Goal: Task Accomplishment & Management: Complete application form

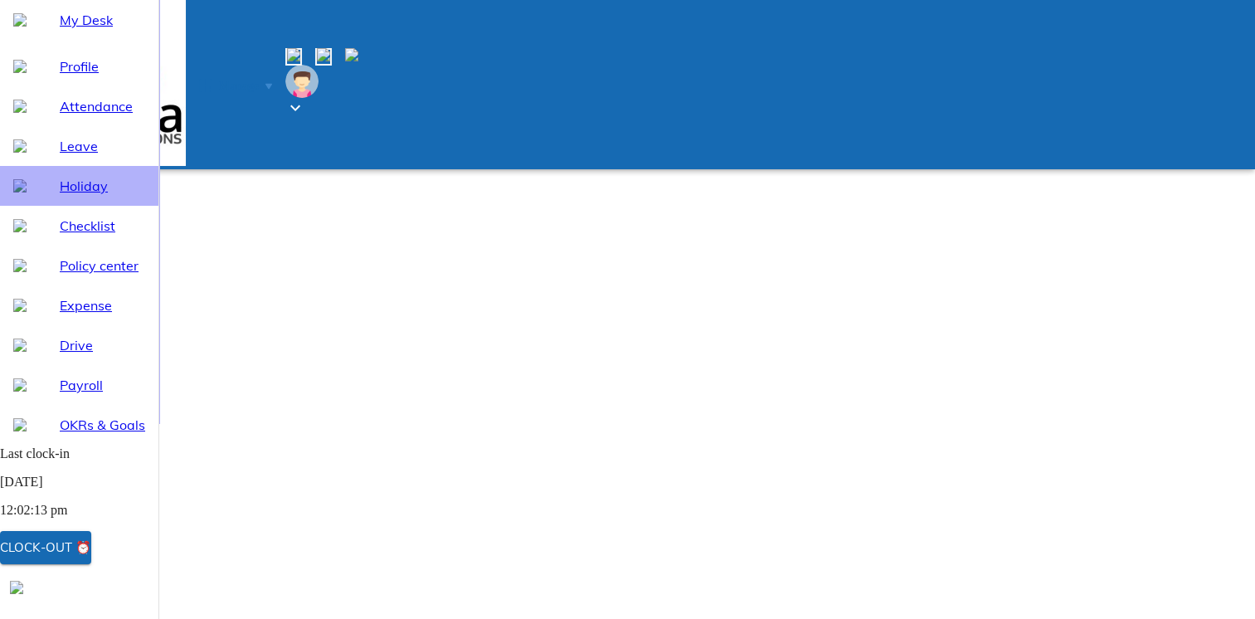
click at [71, 196] on span "Holiday" at bounding box center [102, 186] width 85 height 20
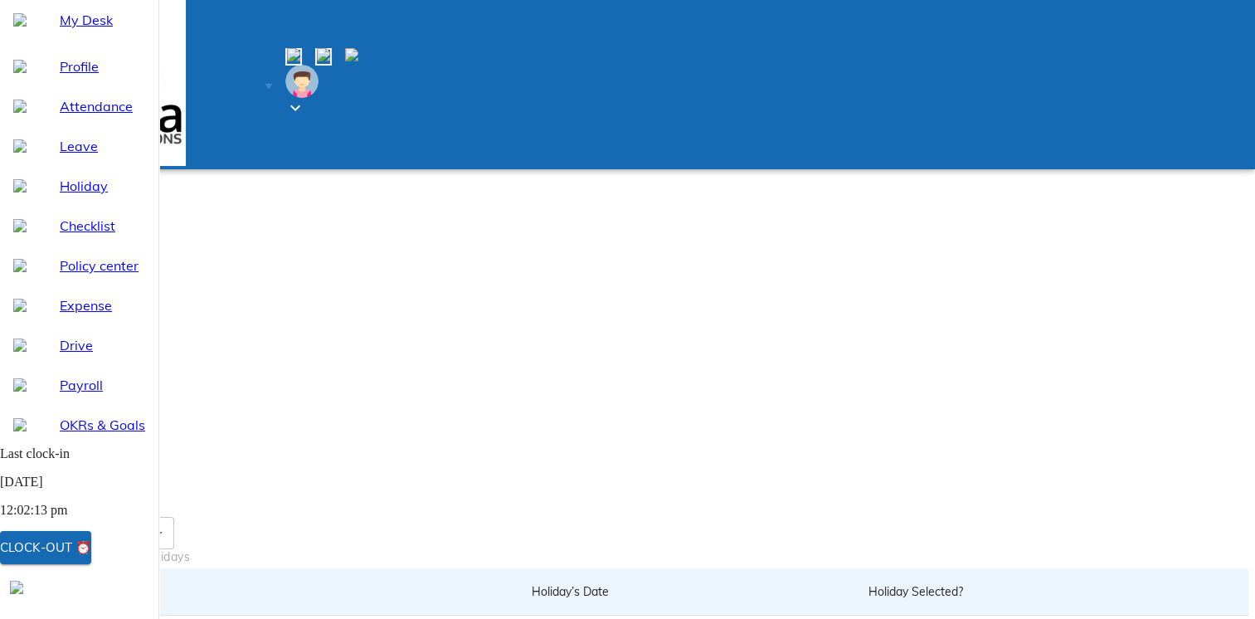
drag, startPoint x: 998, startPoint y: 411, endPoint x: 928, endPoint y: 418, distance: 70.0
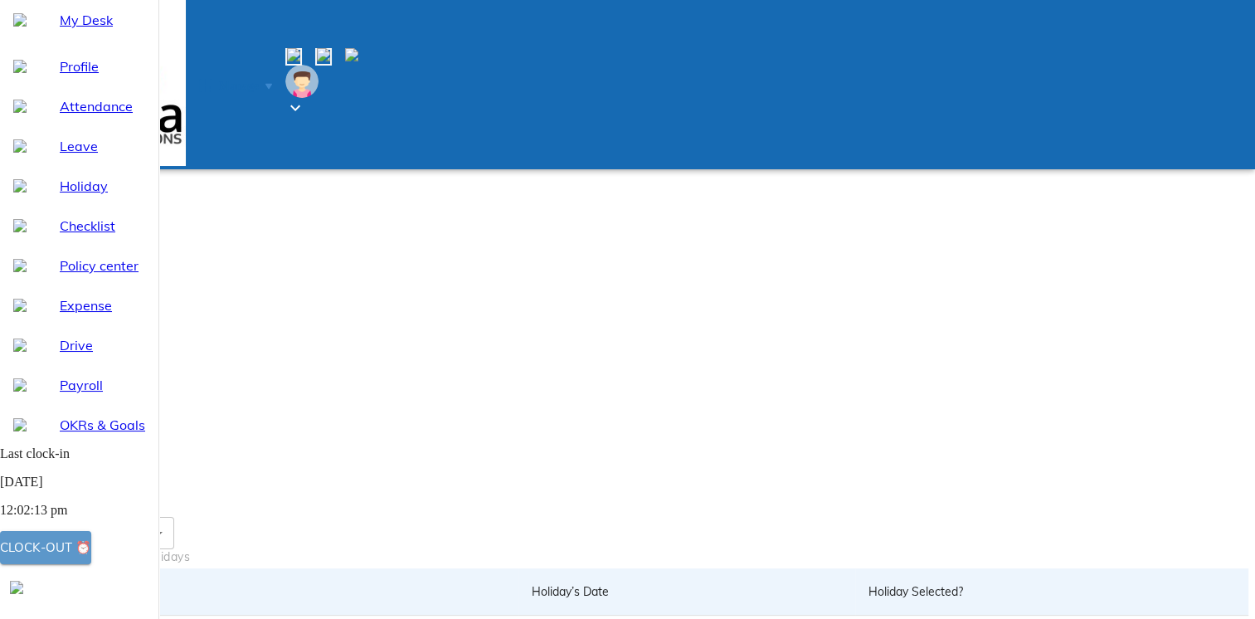
click at [91, 548] on div "Clock-out ⏰" at bounding box center [45, 548] width 91 height 22
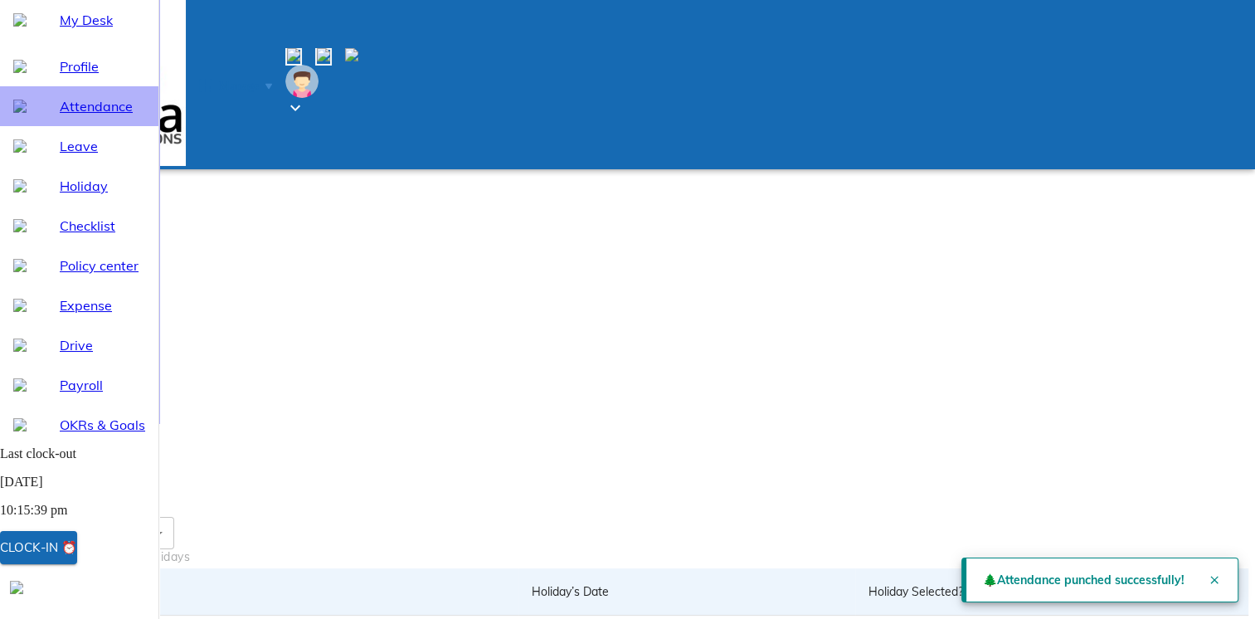
click at [60, 116] on span "Attendance" at bounding box center [102, 106] width 85 height 20
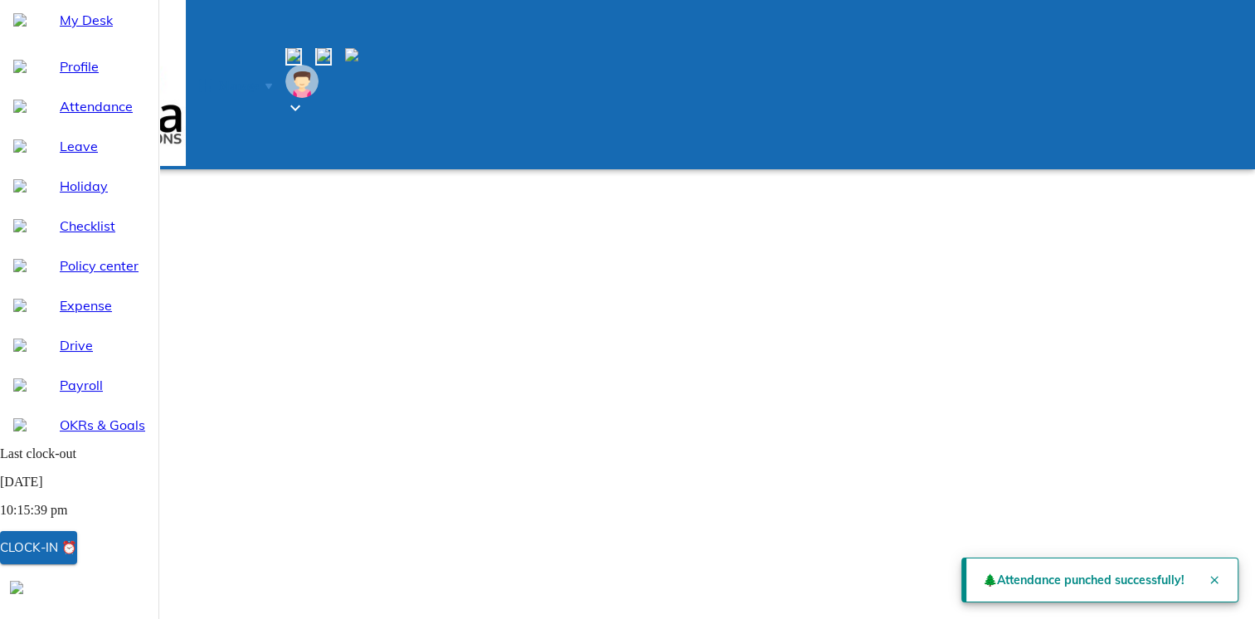
select select "10"
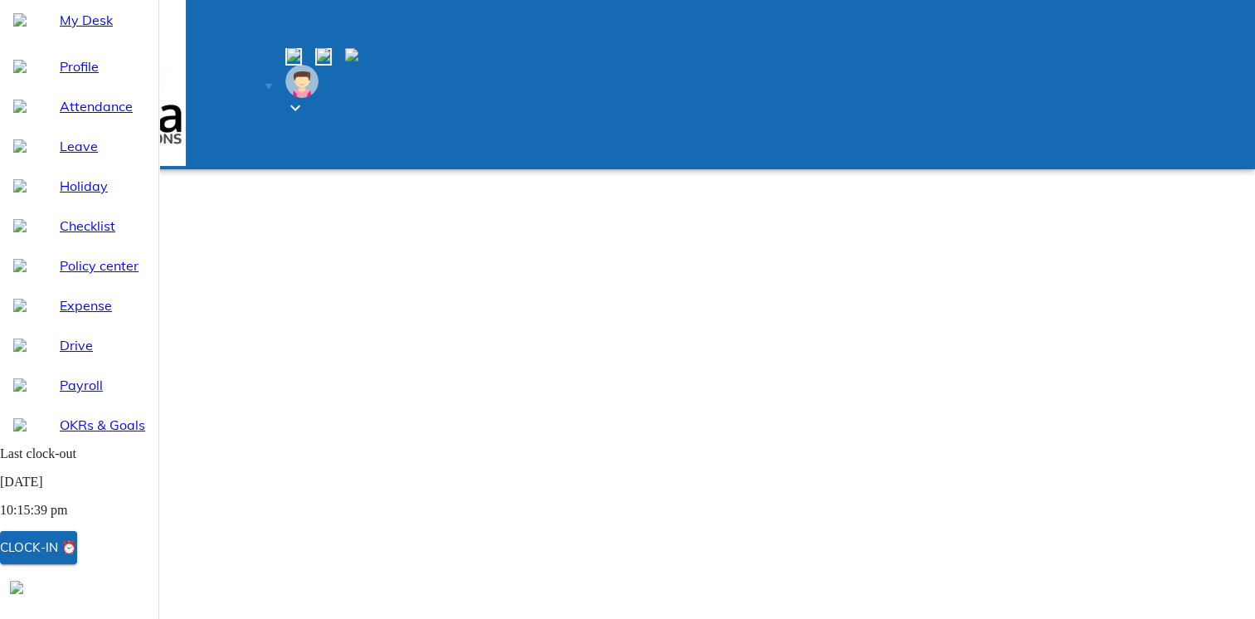
type input "[DATE]"
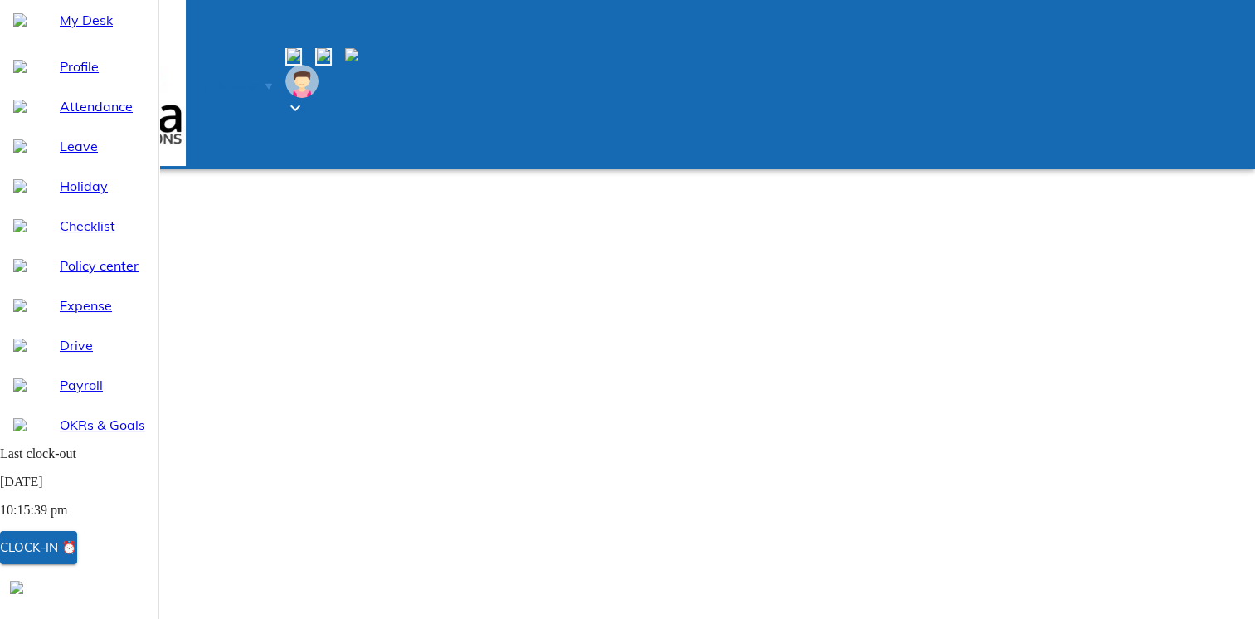
type input "2"
type input "10"
type input "2025"
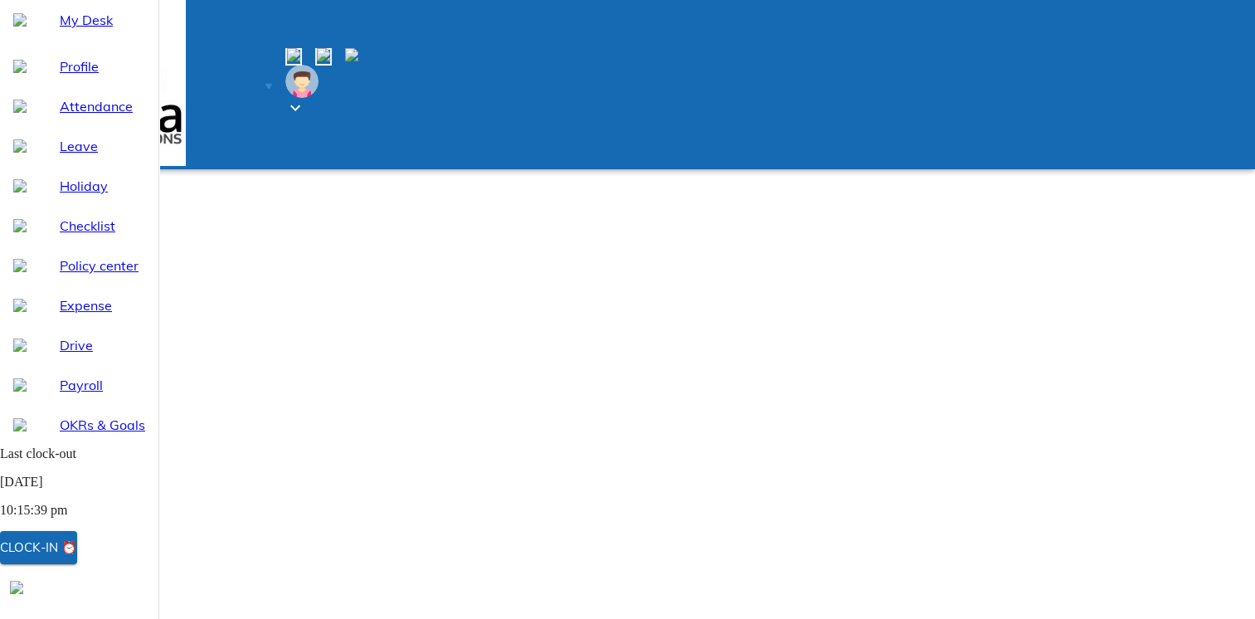
type input "[DATE]"
type input "2"
type input "10"
type input "2025"
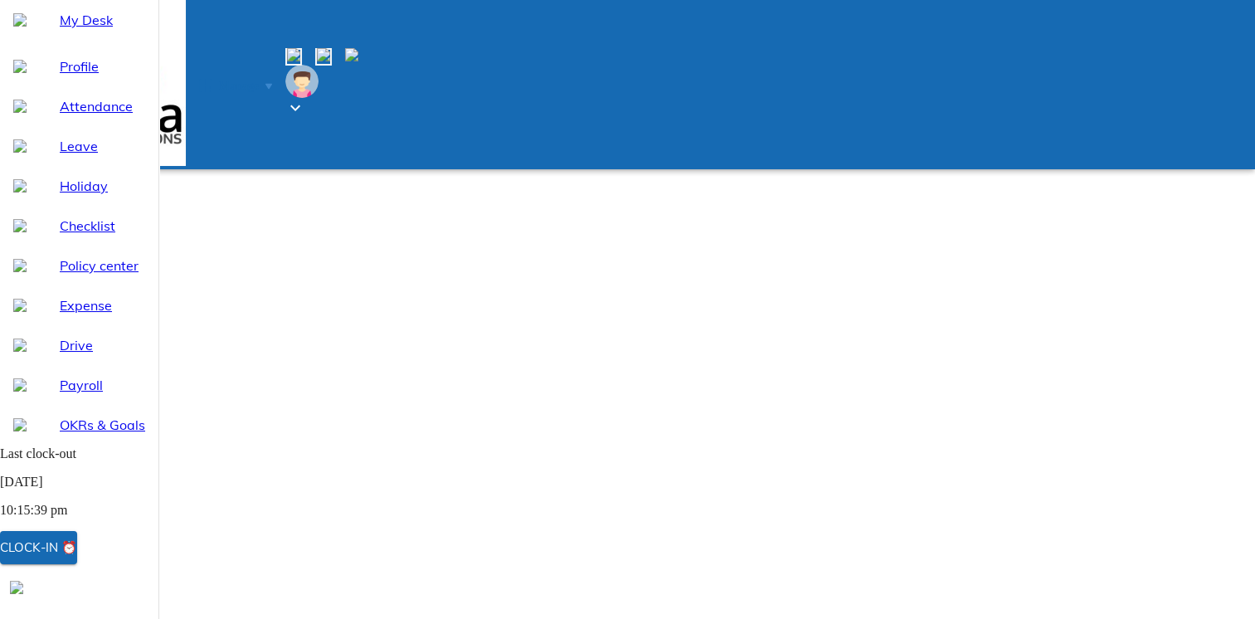
type textarea "x"
type input "22:16"
type textarea "x"
type input "22:16"
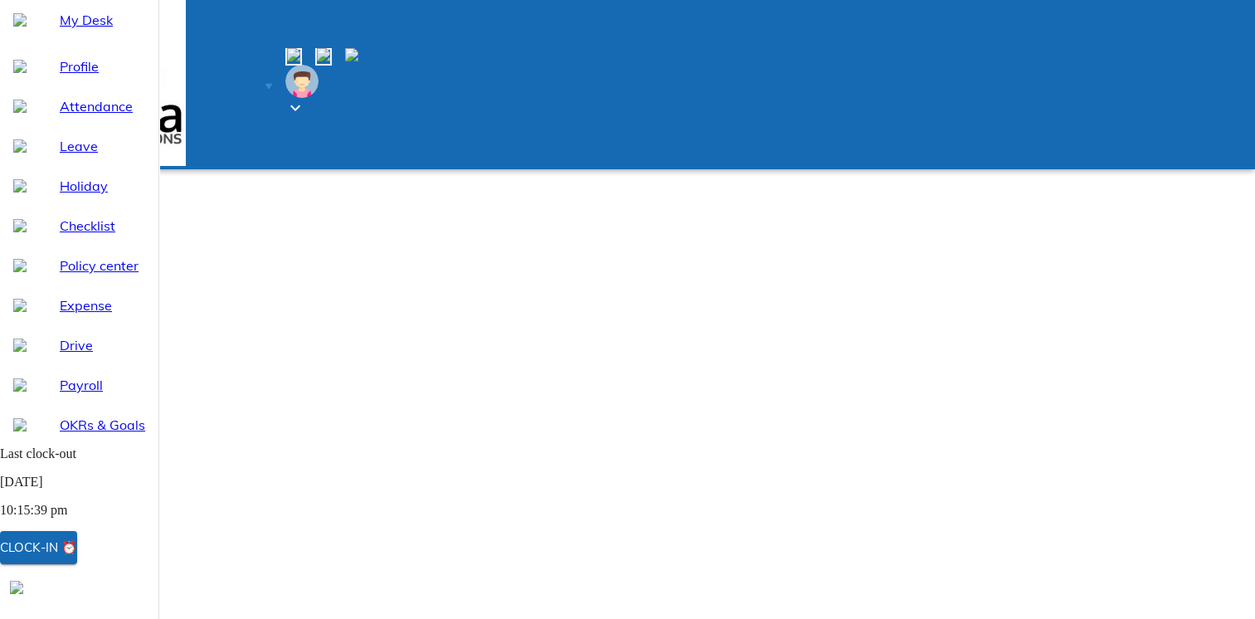
type textarea "x"
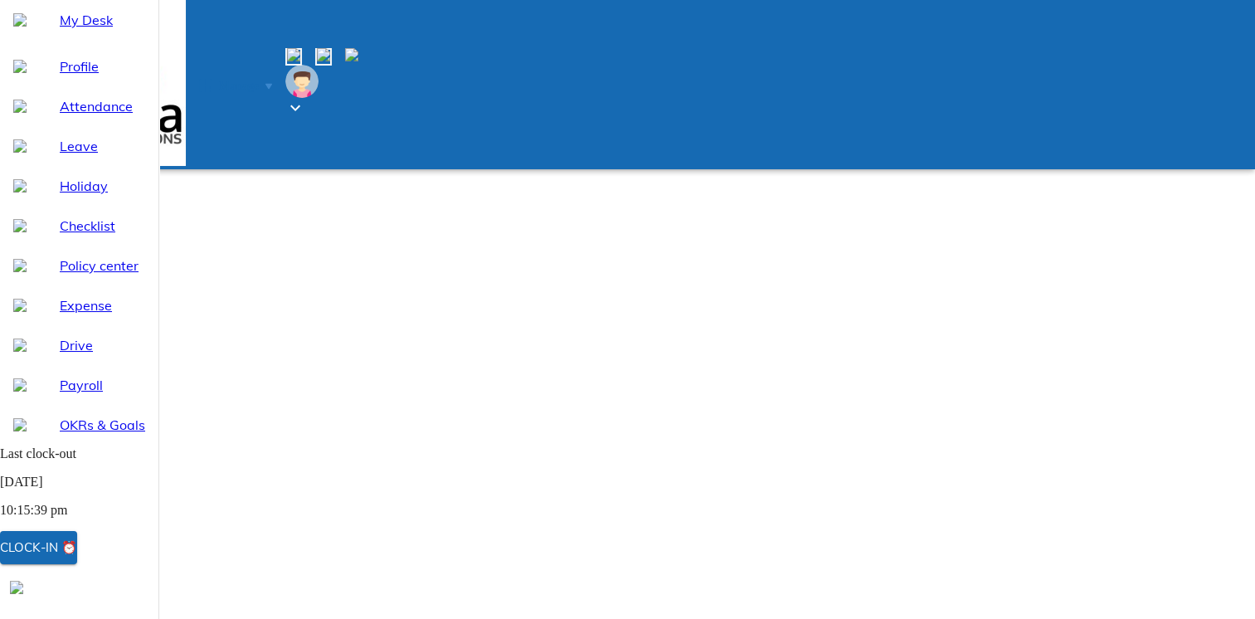
type textarea "c"
type textarea "x"
type textarea "cl"
type textarea "x"
type textarea "clo"
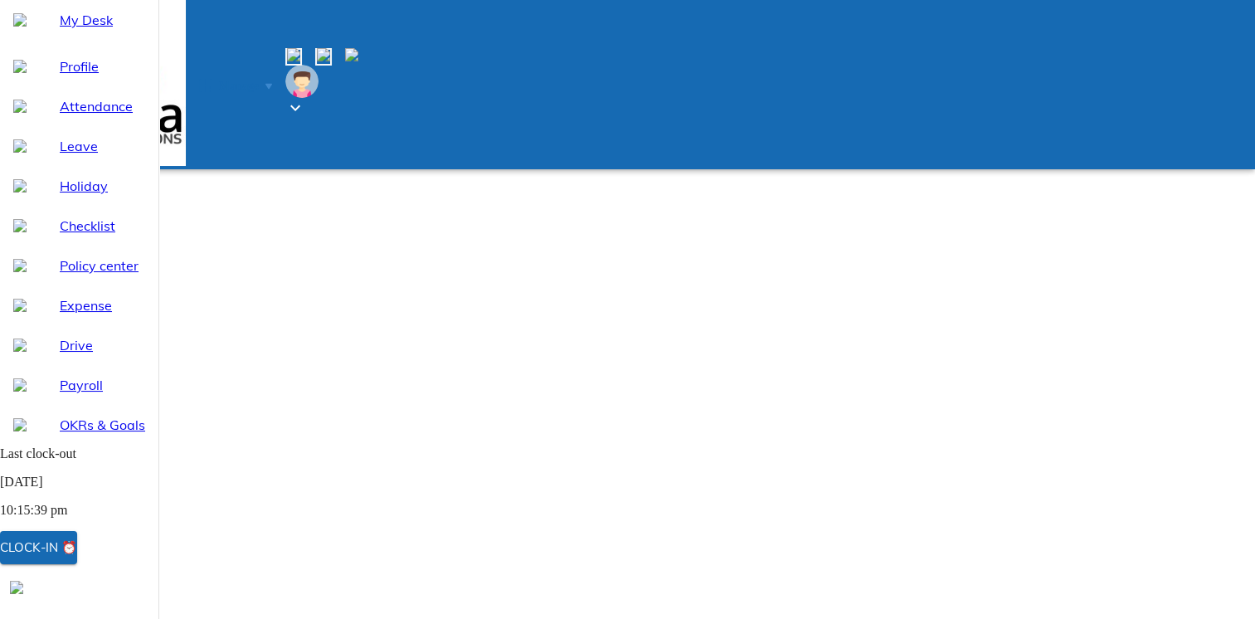
type textarea "x"
type textarea "cloc"
type textarea "x"
type textarea "clock"
type textarea "x"
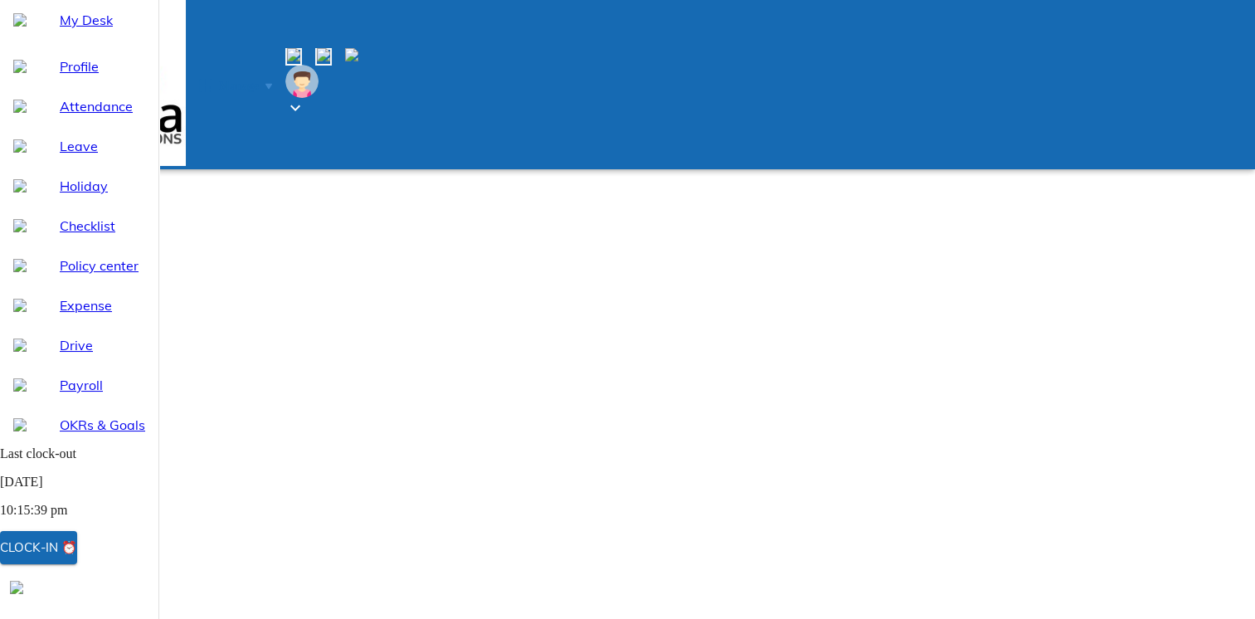
type textarea "clock"
type textarea "x"
type textarea "clock o"
type textarea "x"
type textarea "clock ou"
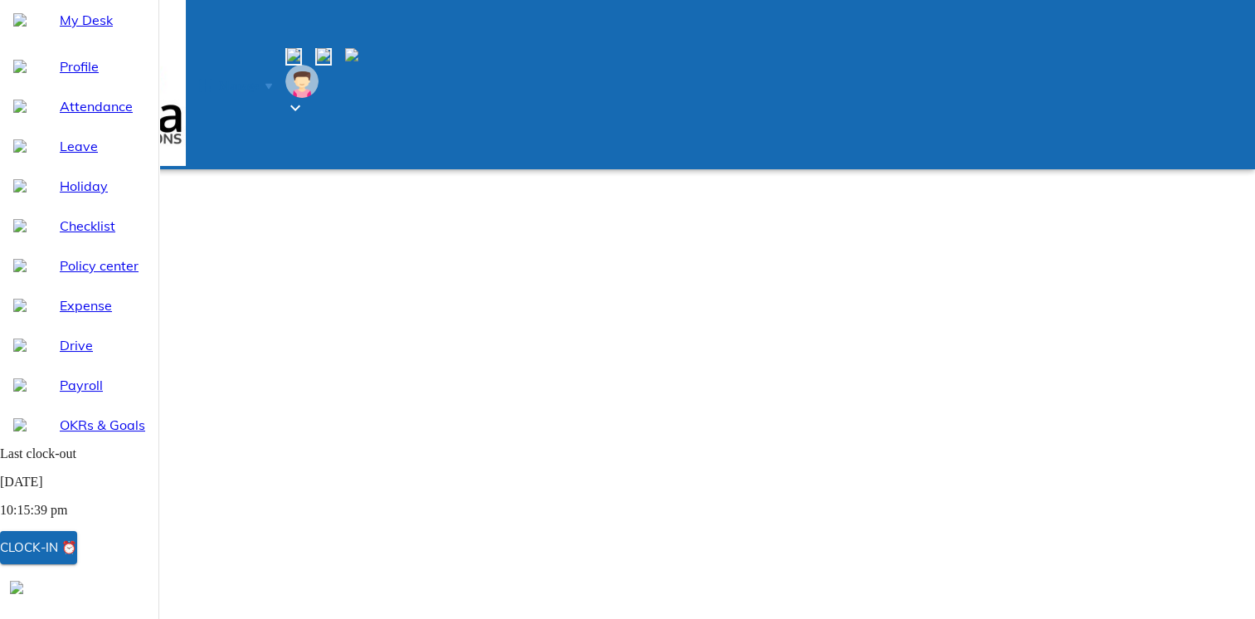
type textarea "x"
type textarea "clock out"
type textarea "x"
type textarea "clock out"
type textarea "x"
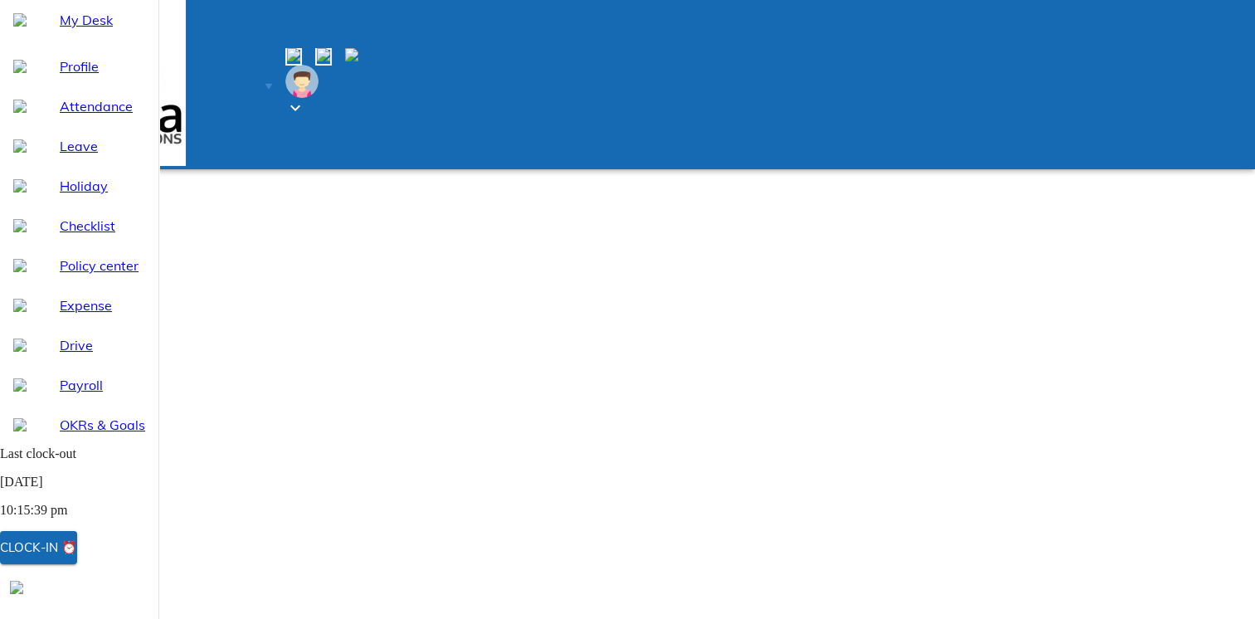
type textarea "clock out m"
type textarea "x"
type textarea "clock out mi"
type textarea "x"
type textarea "clock out mis"
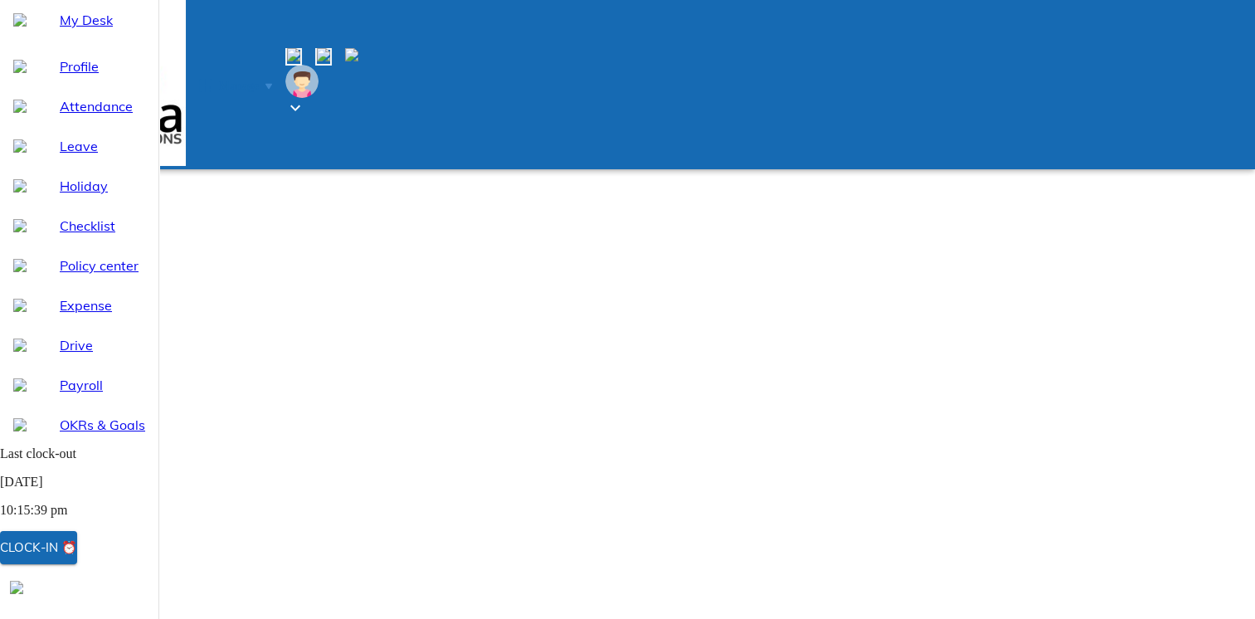
type textarea "x"
type textarea "clock out miss"
type textarea "x"
type textarea "clock out misse"
type textarea "x"
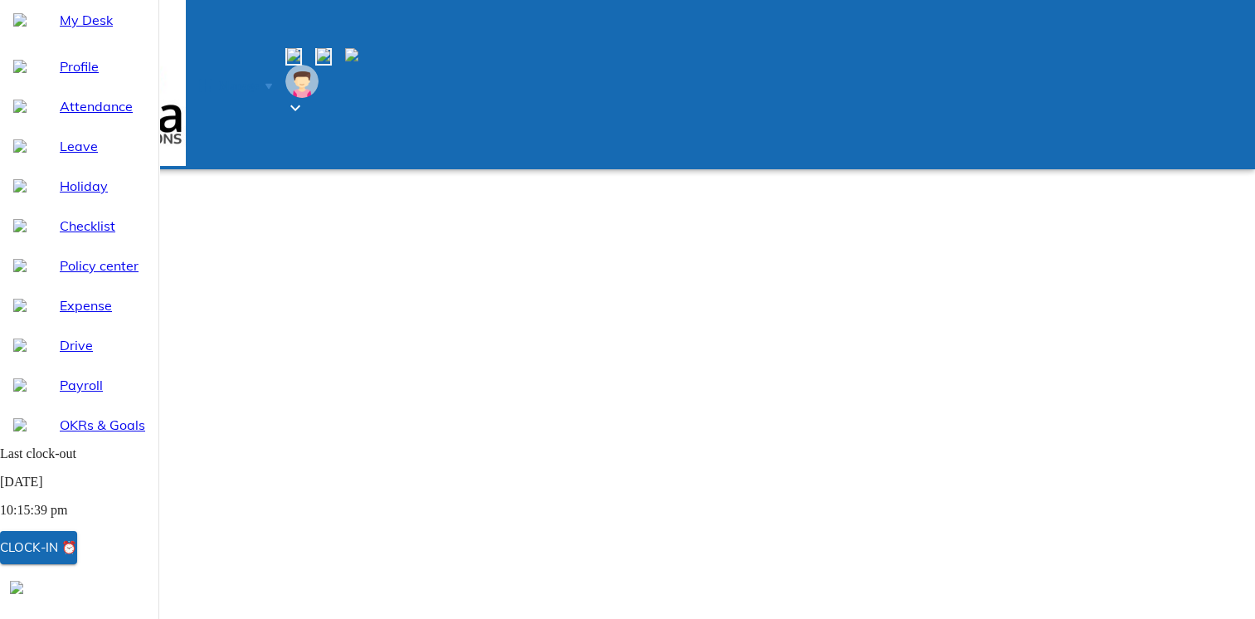
type textarea "clock out missed"
type textarea "x"
type textarea "clock out missed"
type textarea "x"
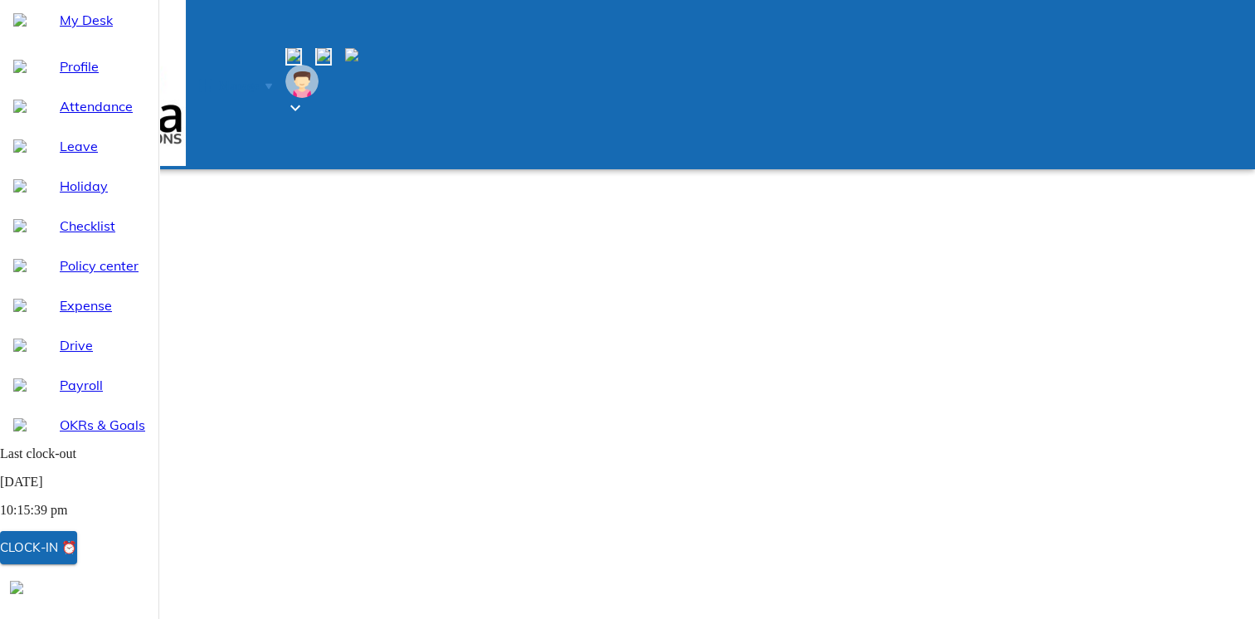
scroll to position [0, 0]
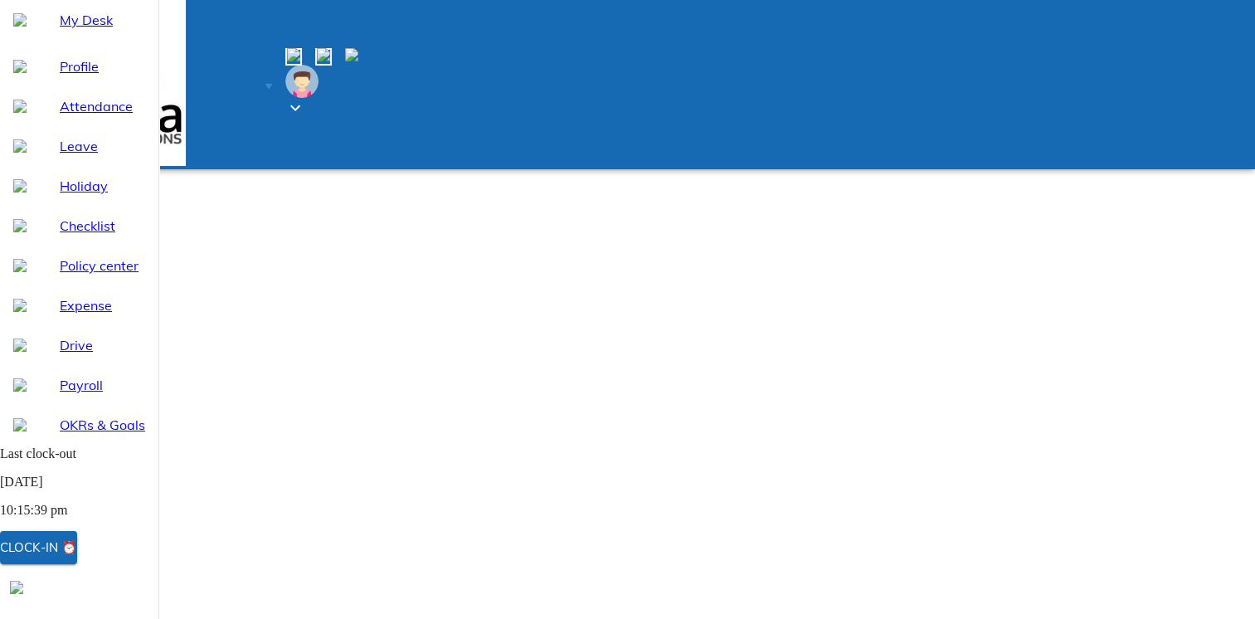
click at [358, 48] on img at bounding box center [351, 54] width 13 height 13
click at [803, 69] on div at bounding box center [634, 309] width 1268 height 619
click at [37, 405] on div "Payroll" at bounding box center [79, 385] width 158 height 40
click at [85, 126] on div "Attendance" at bounding box center [79, 106] width 158 height 40
select select "10"
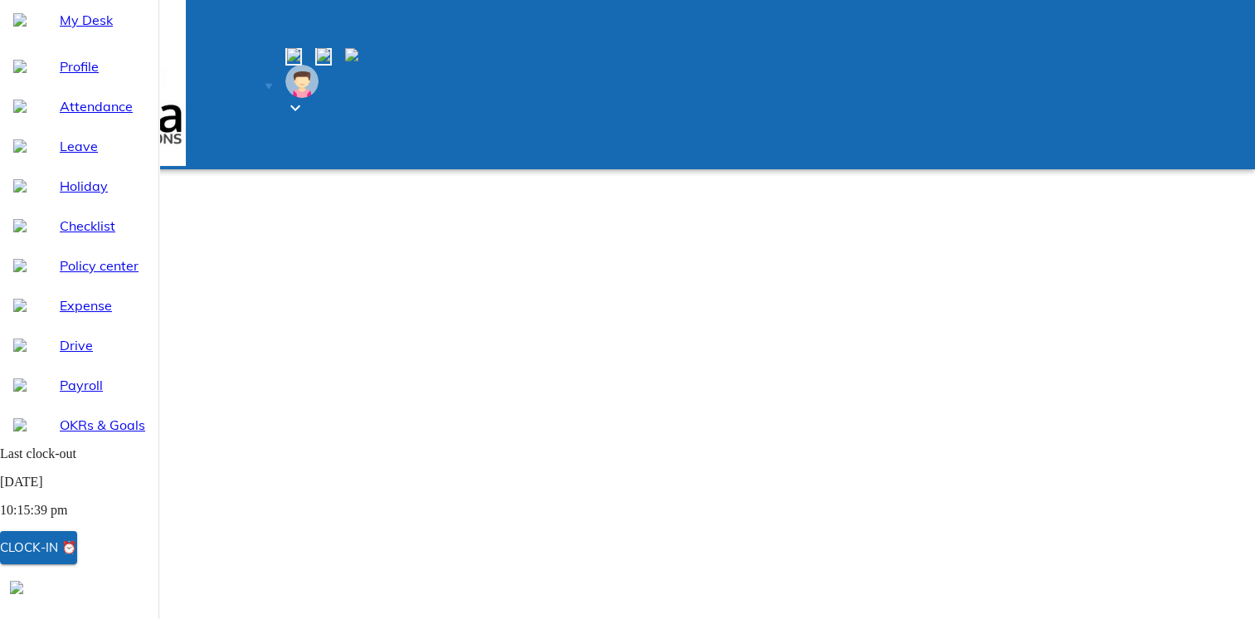
click at [66, 86] on div "Profile" at bounding box center [79, 66] width 158 height 40
